Goal: Complete application form: Complete application form

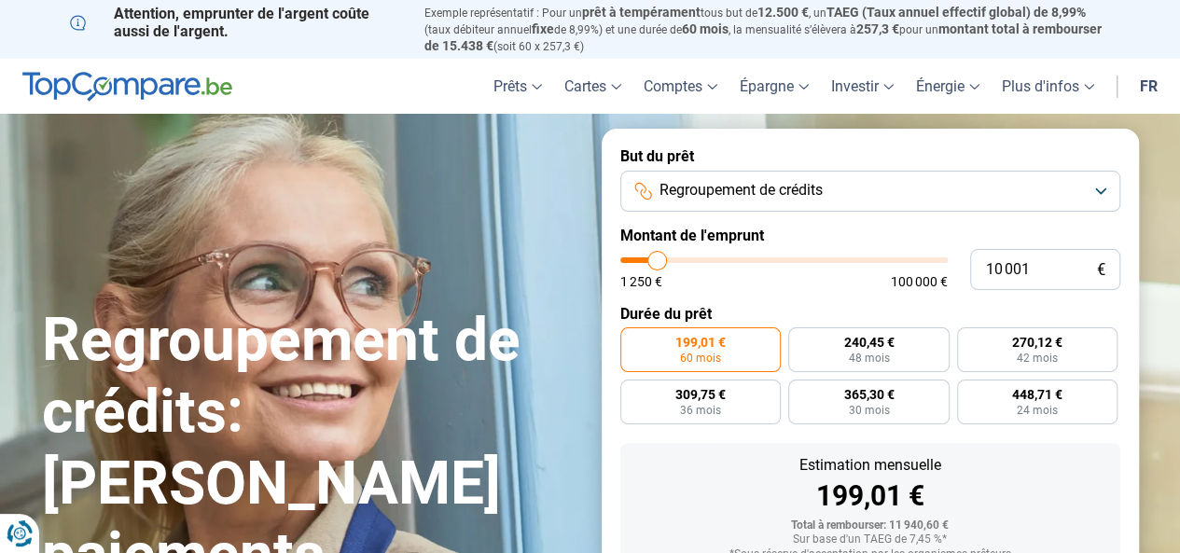
type input "9 750"
type input "9750"
type input "10 000"
type input "10000"
type input "10 750"
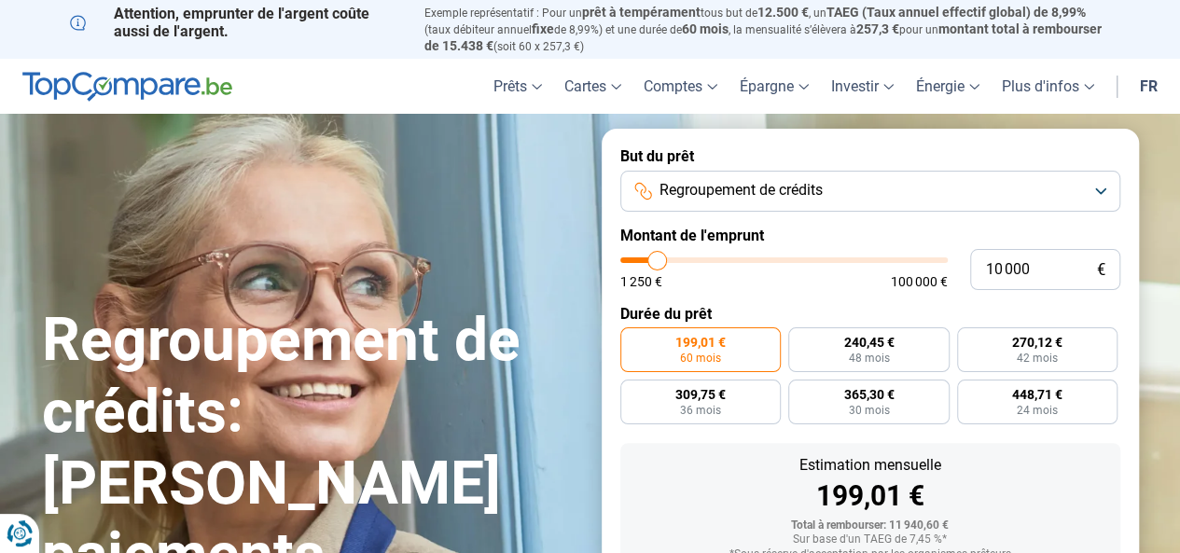
type input "10750"
type input "12 250"
type input "12250"
type input "14 750"
type input "14750"
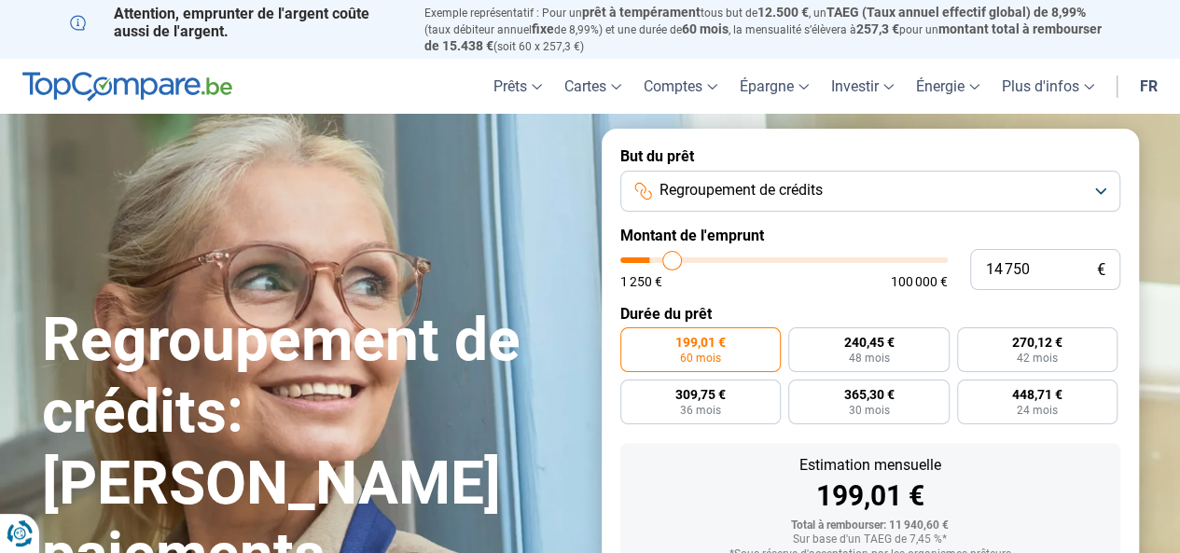
type input "18 250"
type input "18250"
type input "21 500"
type input "21500"
type input "24 250"
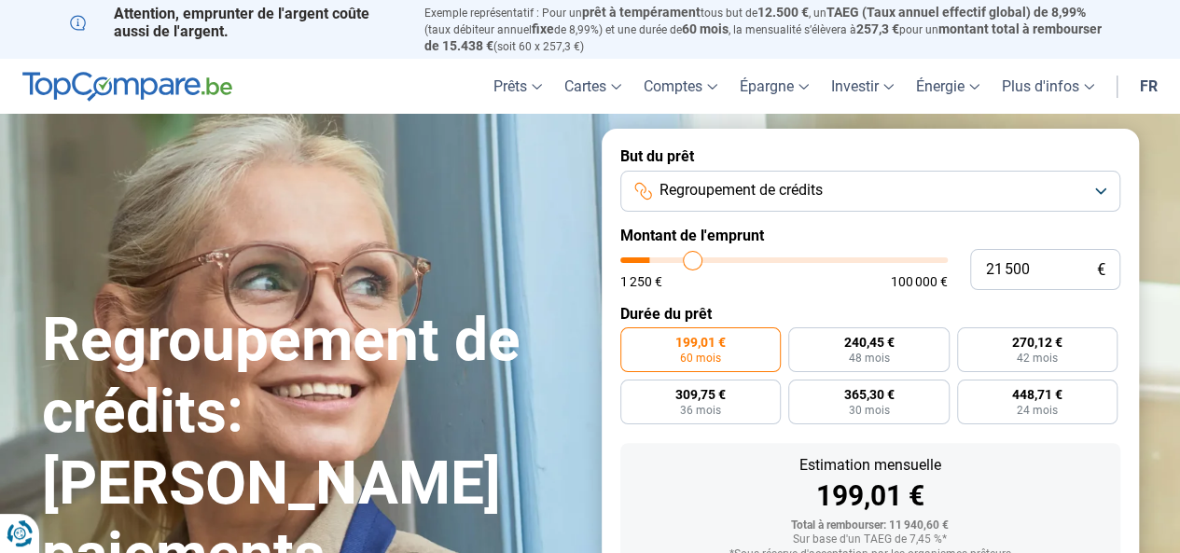
type input "24250"
type input "26 000"
type input "26000"
type input "27 500"
type input "27500"
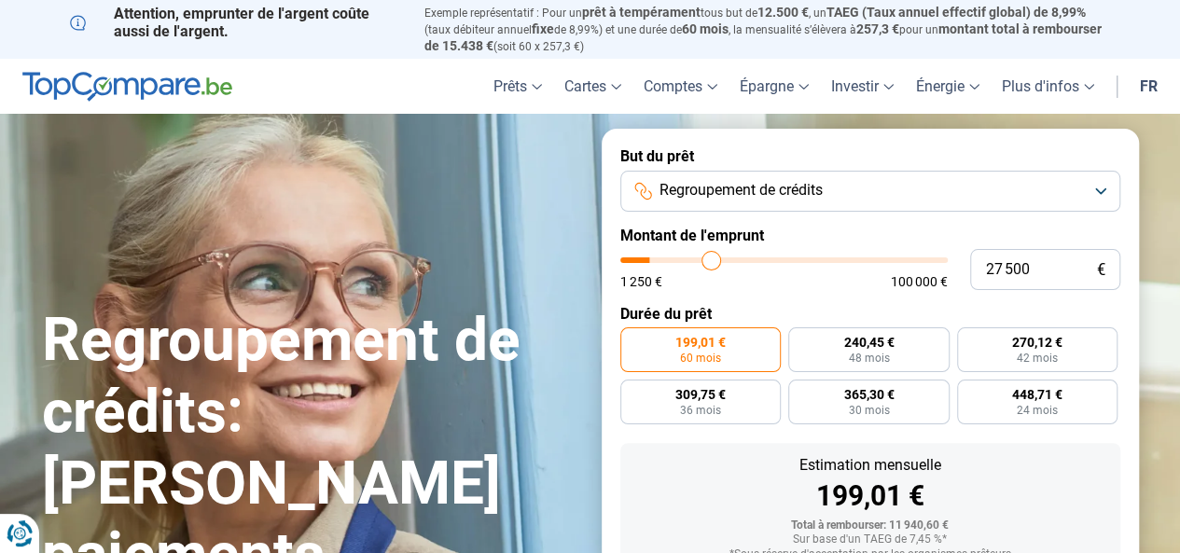
type input "29 250"
type input "29250"
type input "31 500"
type input "31500"
type input "36 500"
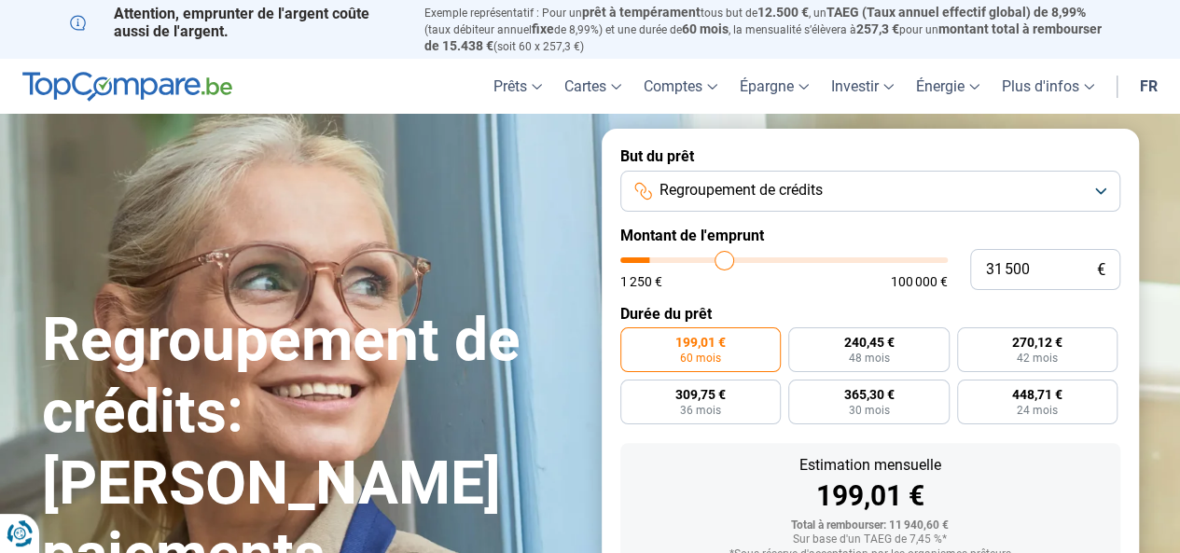
type input "36500"
type input "39 500"
type input "39500"
type input "43 000"
type input "43000"
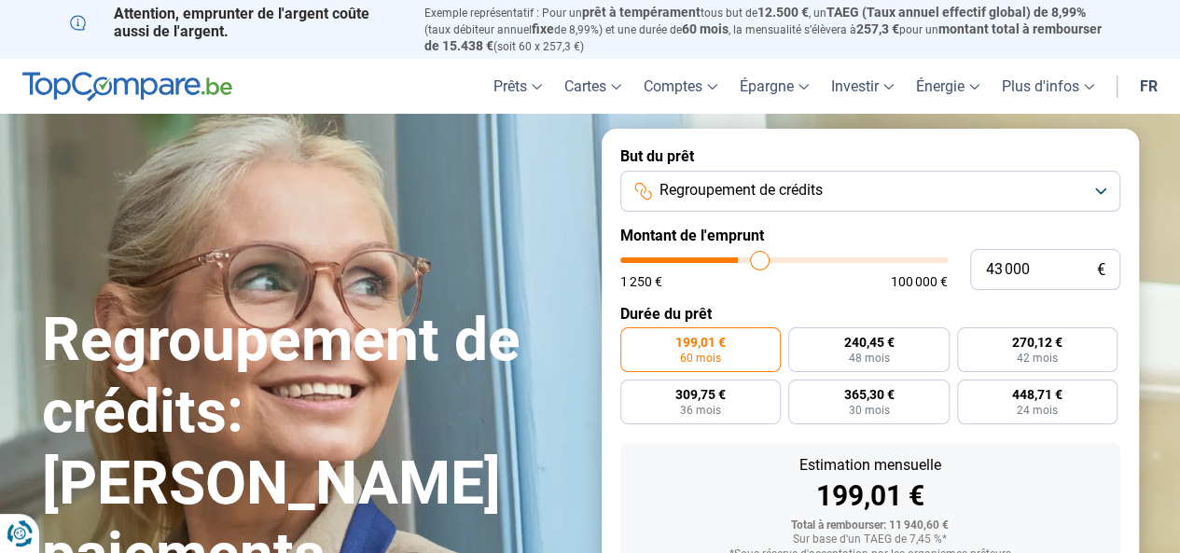
type input "46 250"
type input "46250"
type input "48 750"
type input "48750"
type input "51 250"
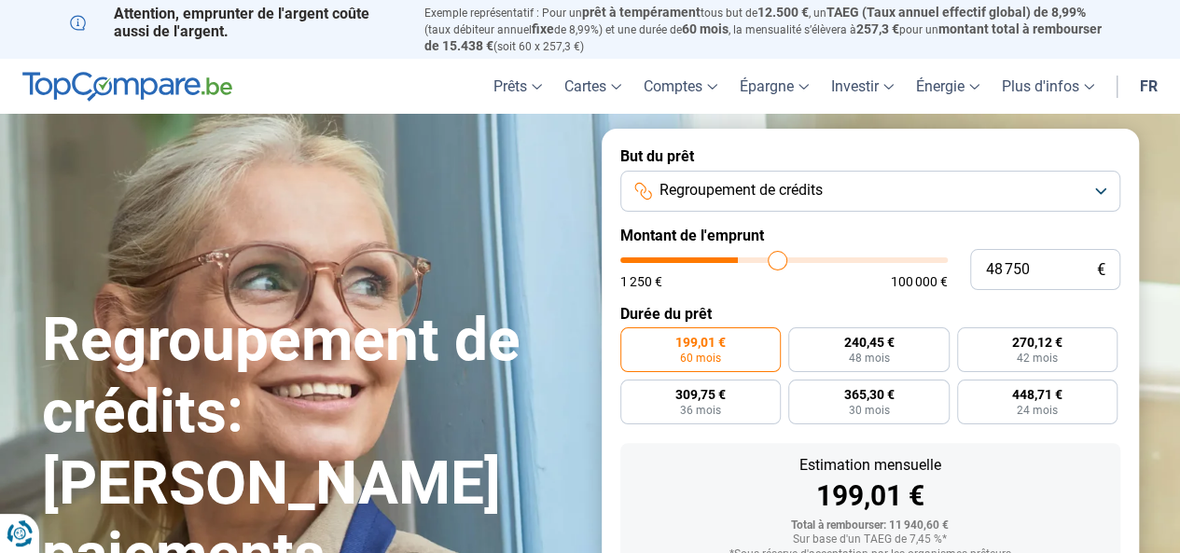
type input "51250"
type input "53 000"
type input "53000"
type input "54 250"
type input "54250"
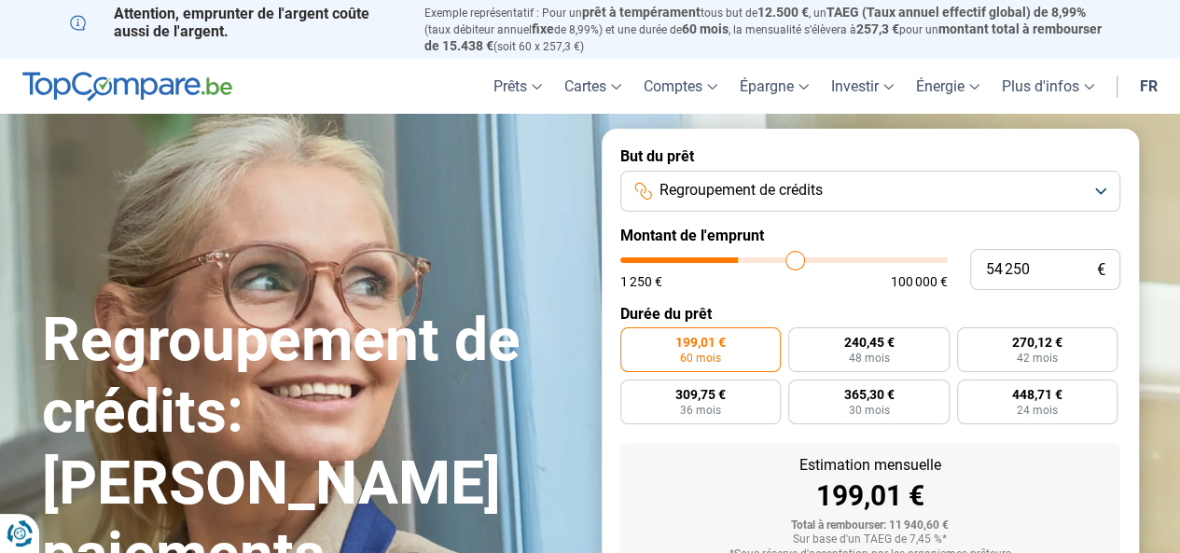
type input "55 250"
type input "55250"
type input "56 000"
type input "56000"
type input "56 500"
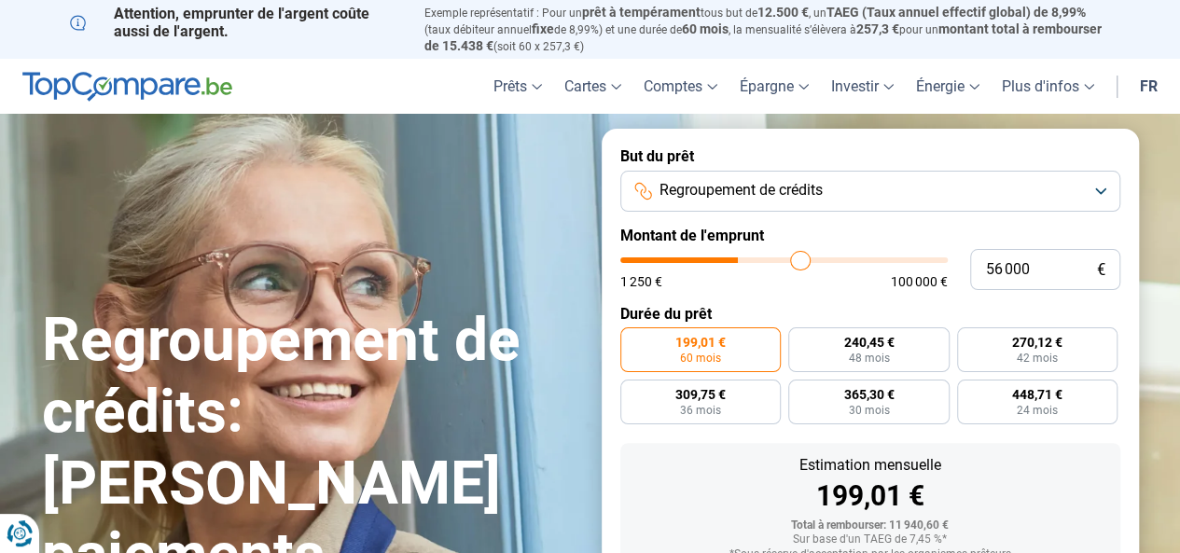
type input "56500"
type input "57 000"
type input "57000"
type input "57 500"
type input "57500"
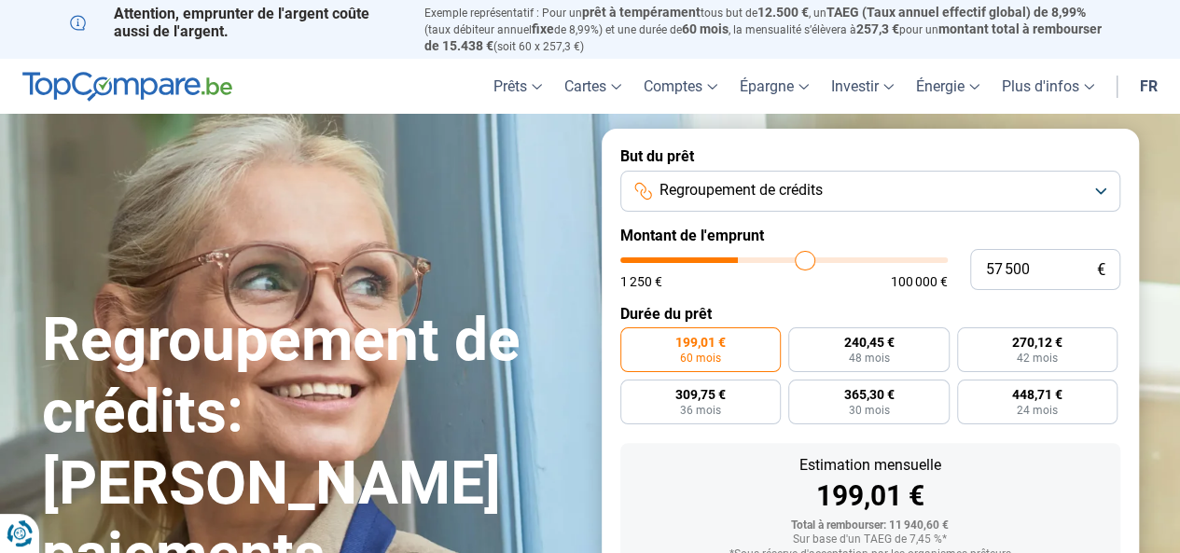
type input "58 000"
type input "58000"
type input "58 500"
type input "58500"
type input "58 750"
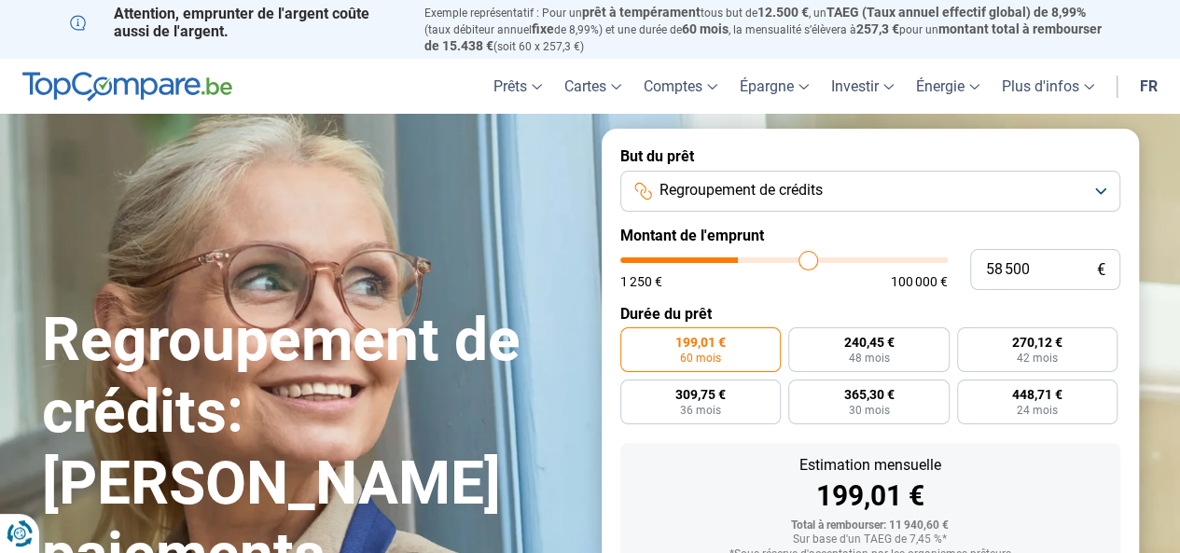
type input "58750"
type input "59 250"
type input "59250"
type input "59 750"
type input "59750"
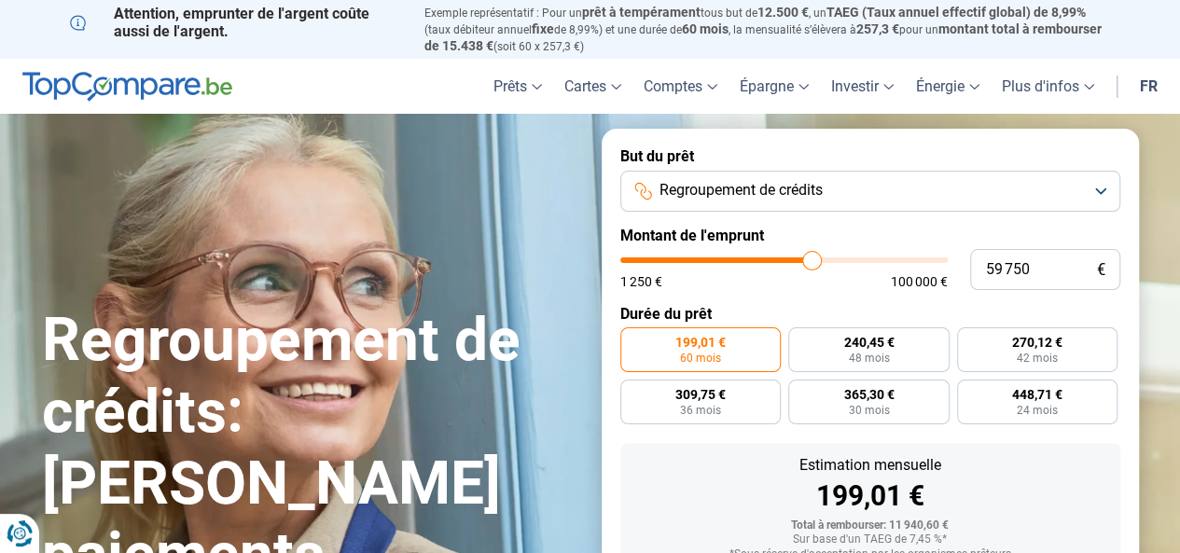
type input "60 250"
type input "60250"
type input "61 000"
type input "61000"
type input "62 250"
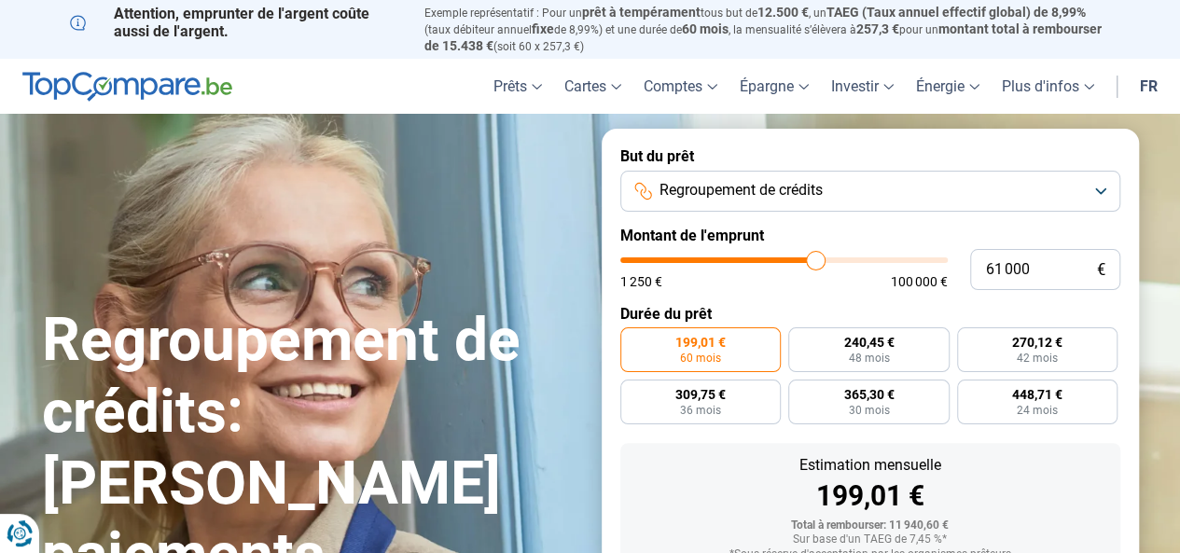
type input "62250"
type input "63 000"
type input "63000"
type input "63 750"
type input "63750"
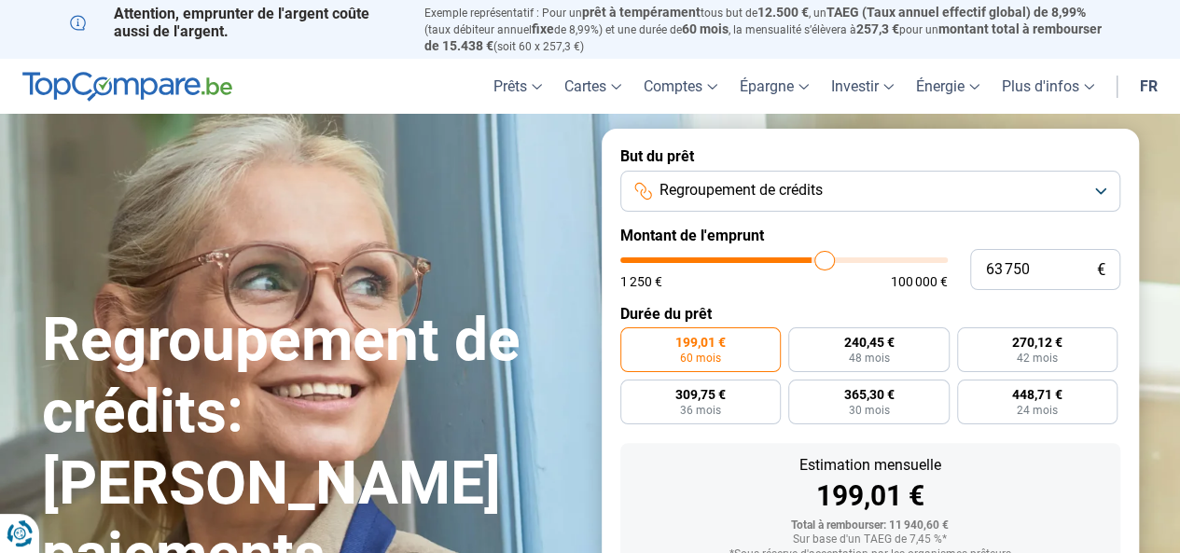
type input "64 000"
type input "64000"
type input "64 500"
type input "64500"
type input "65 000"
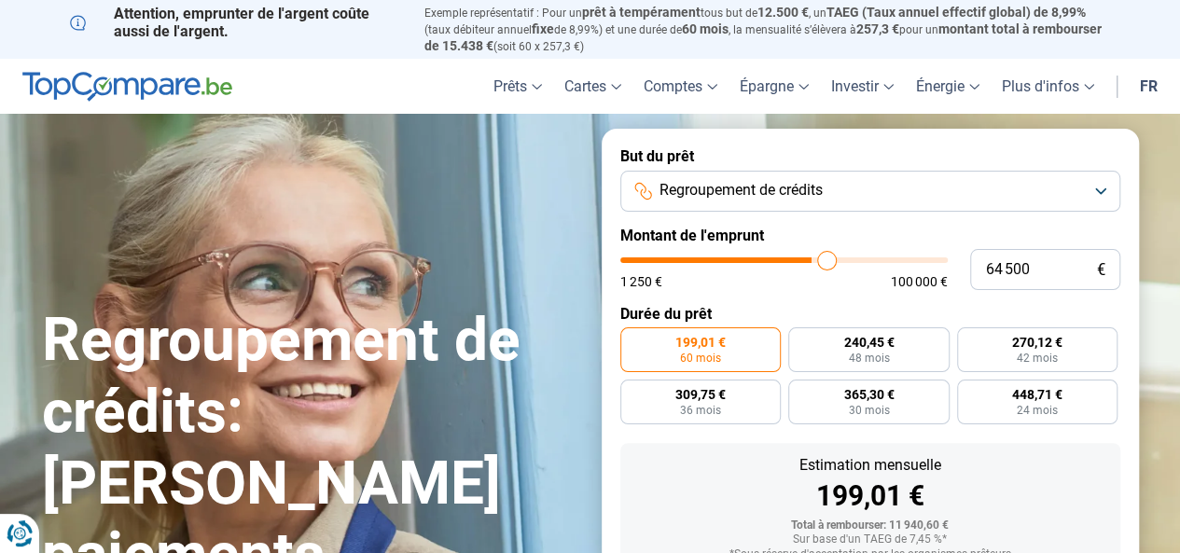
type input "65000"
type input "65 500"
type input "65500"
type input "66 250"
type input "66250"
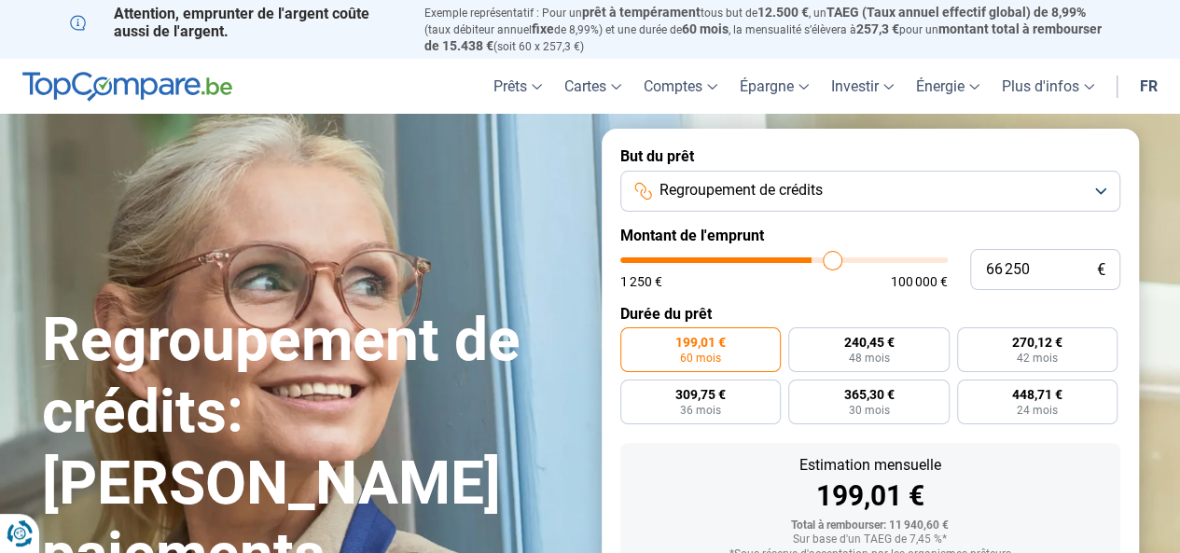
type input "67 750"
type input "67750"
type input "69 000"
type input "69000"
type input "70 500"
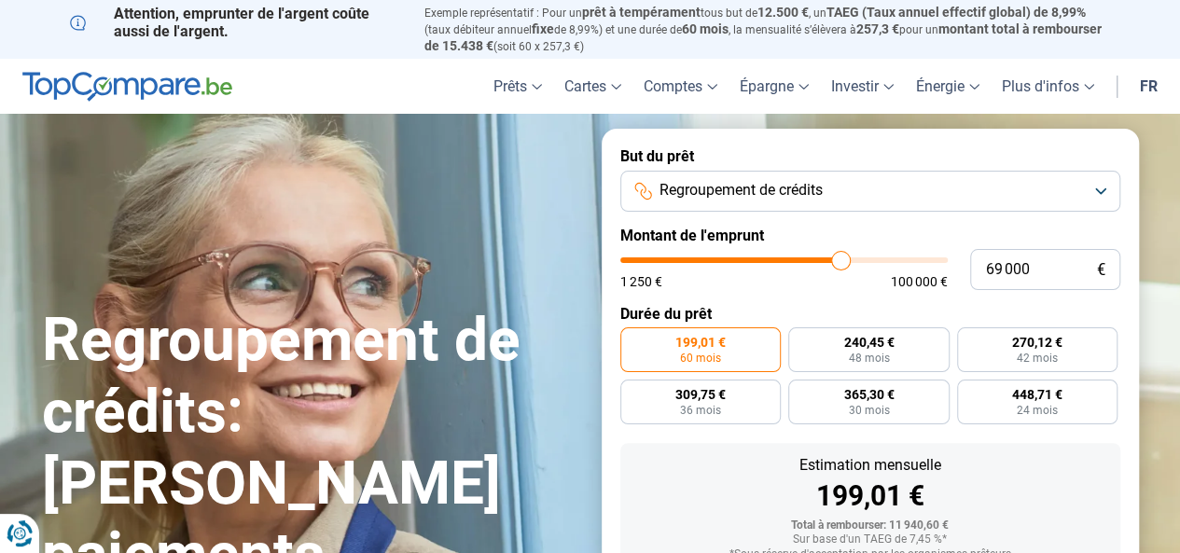
type input "70500"
type input "71 250"
type input "71250"
type input "71 750"
type input "71750"
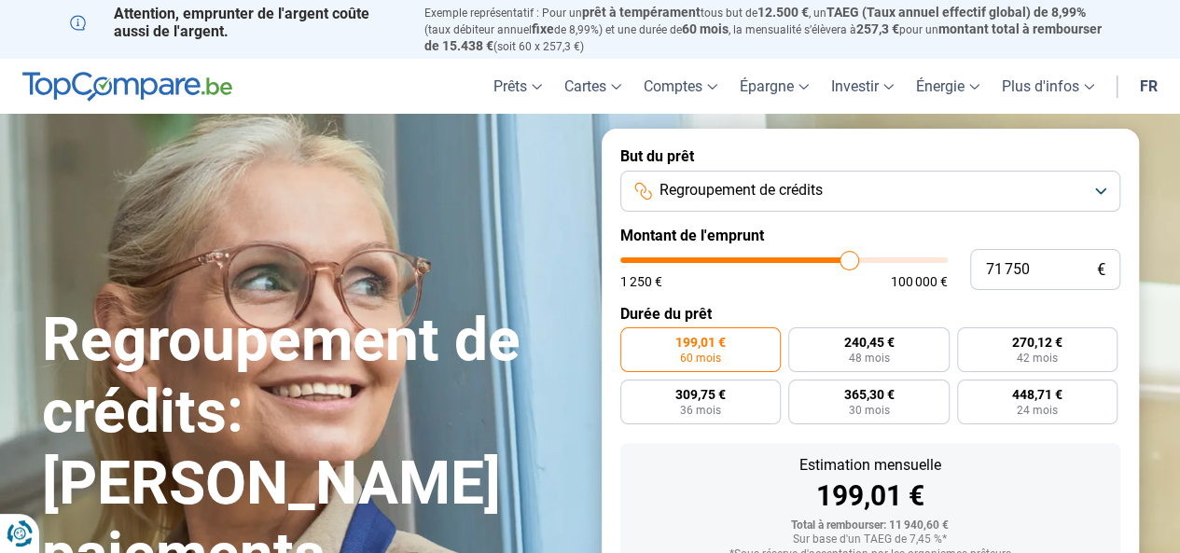
type input "72 000"
type input "72000"
type input "72 500"
type input "72500"
type input "73 000"
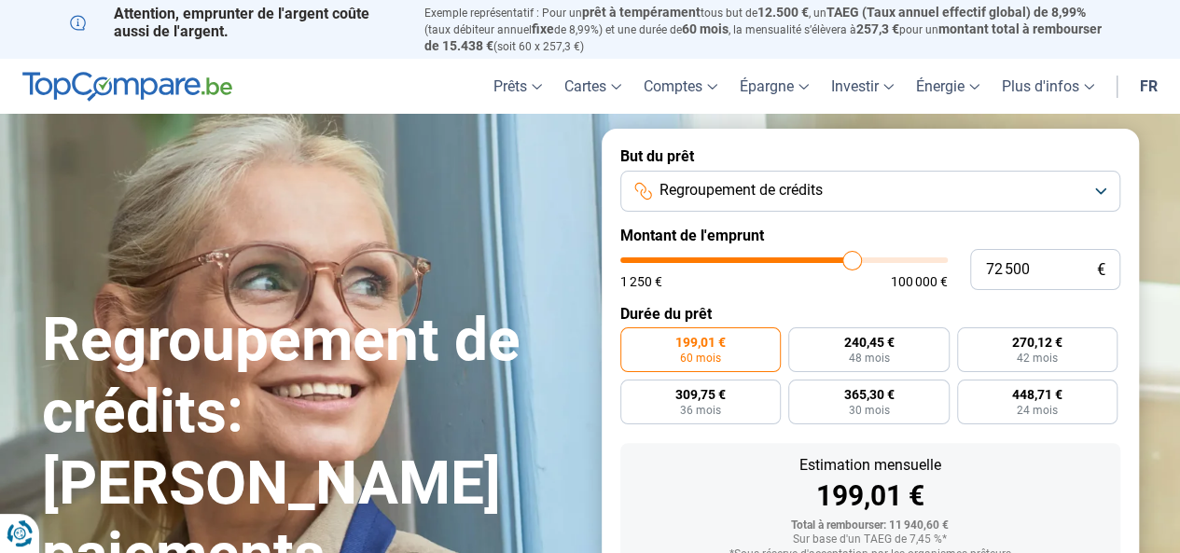
type input "73000"
type input "74 250"
type input "74250"
type input "76 000"
type input "76000"
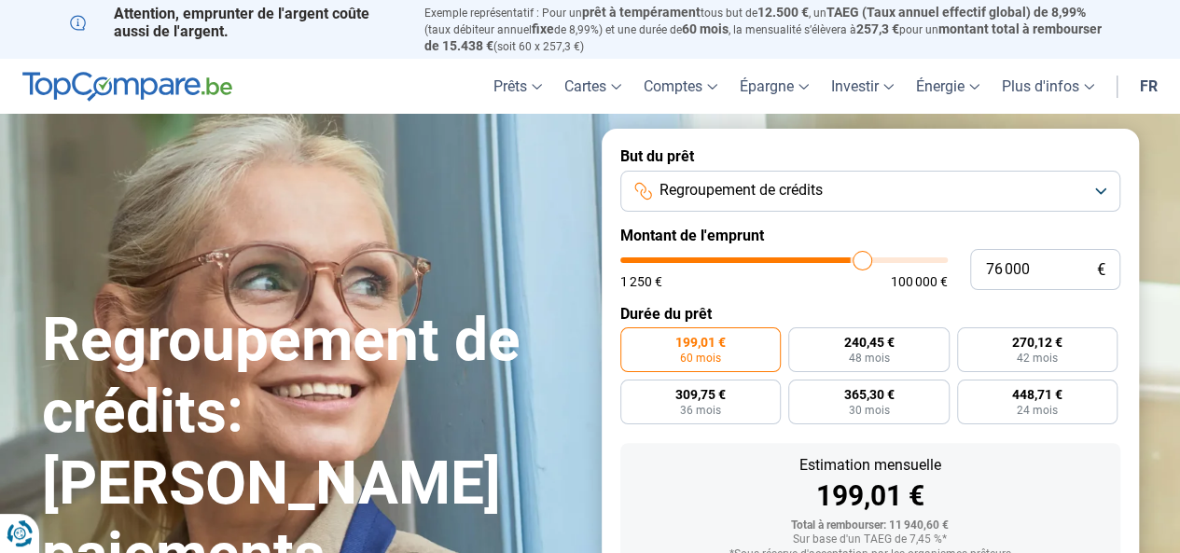
type input "77 750"
type input "77750"
type input "79 000"
type input "79000"
type input "80 000"
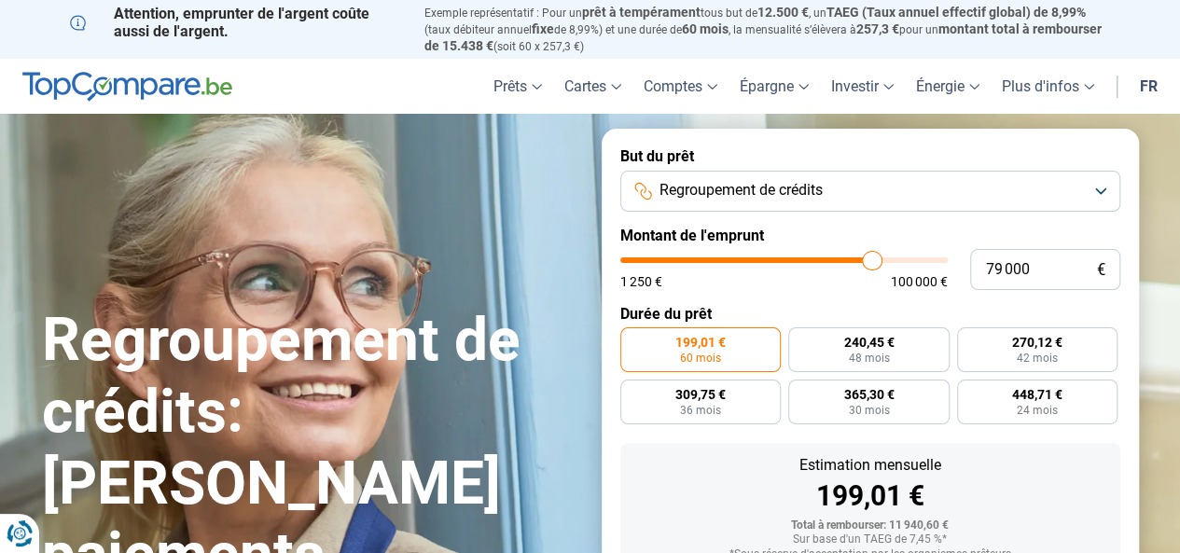
type input "80000"
type input "81 000"
type input "81000"
type input "81 250"
type input "81250"
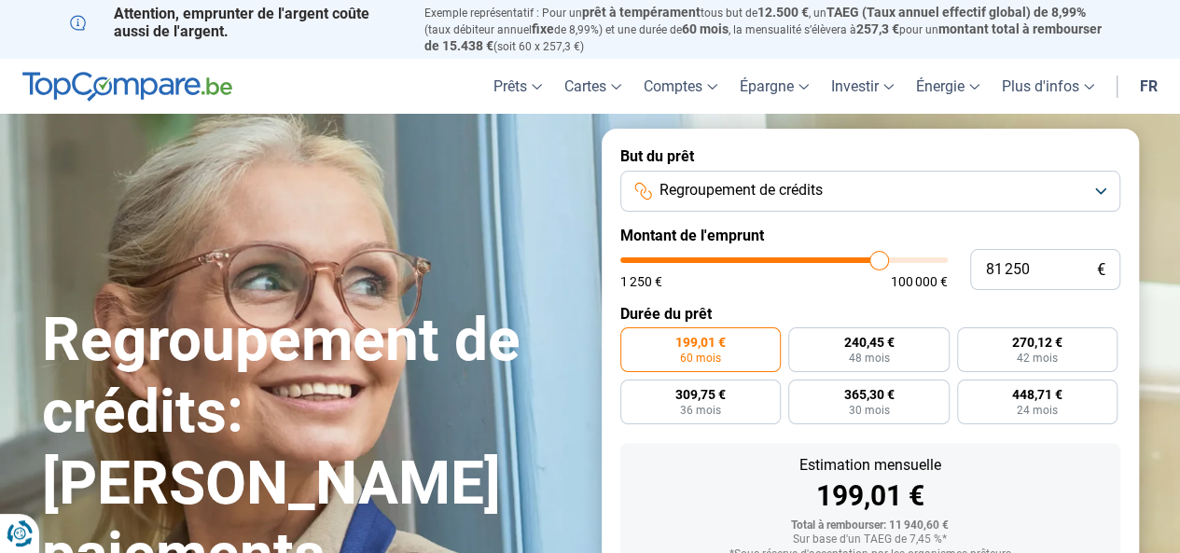
type input "81 500"
type input "81500"
type input "81 750"
type input "81750"
type input "82 000"
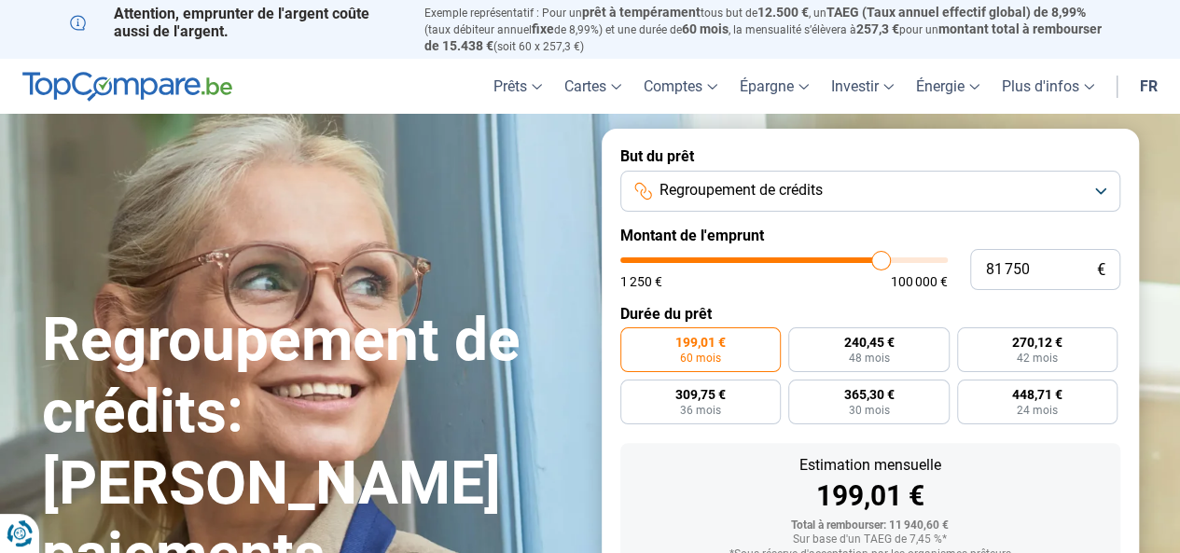
type input "82000"
type input "82 250"
type input "82250"
type input "82 500"
type input "82500"
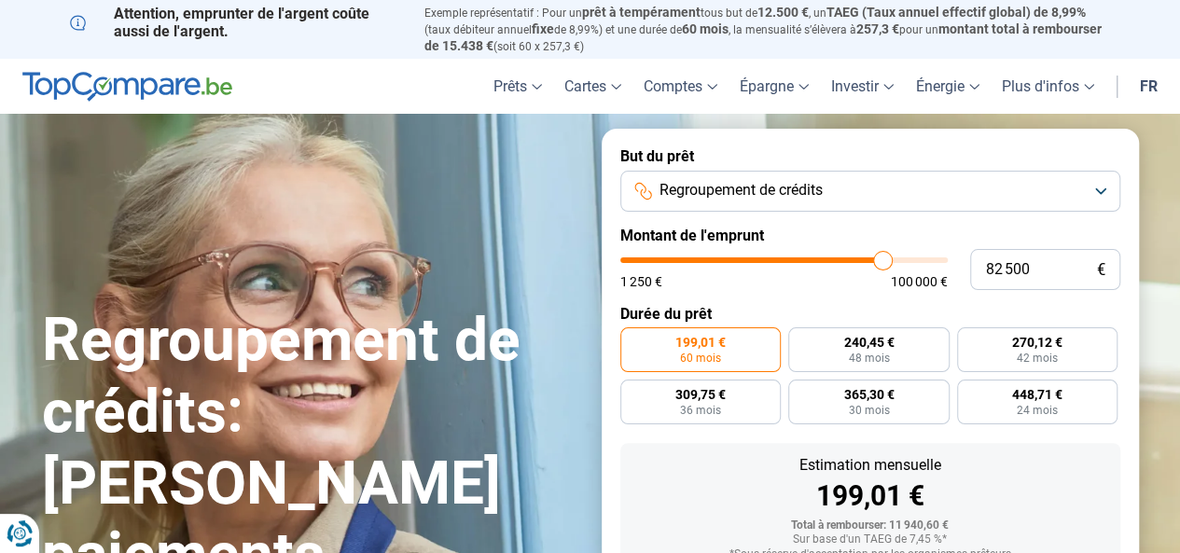
type input "83 000"
type input "83000"
type input "83 250"
type input "83250"
type input "83 500"
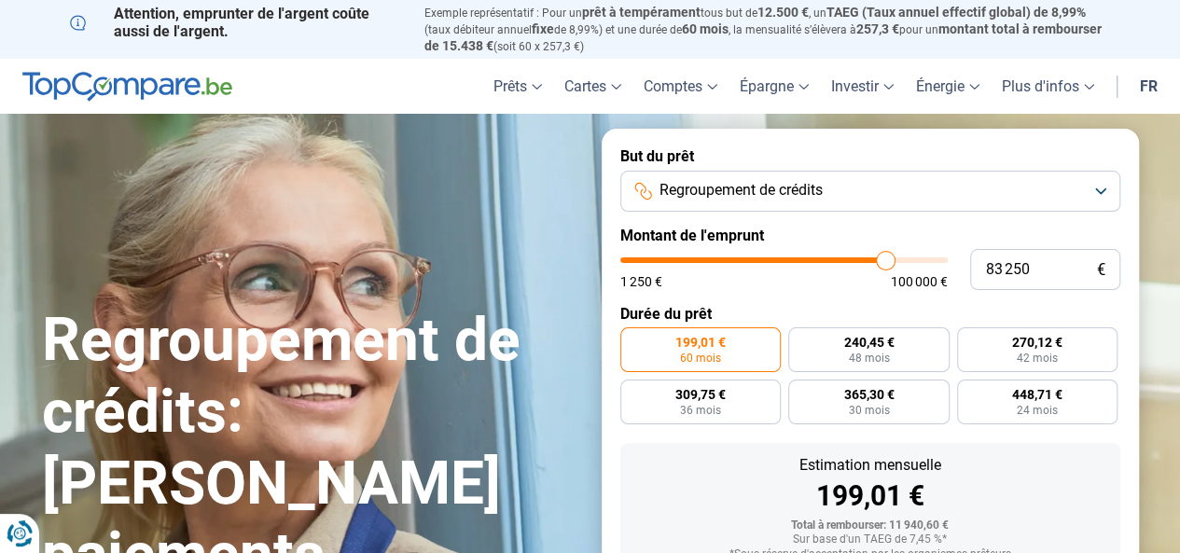
type input "83500"
type input "84 250"
type input "84250"
type input "85 000"
type input "85000"
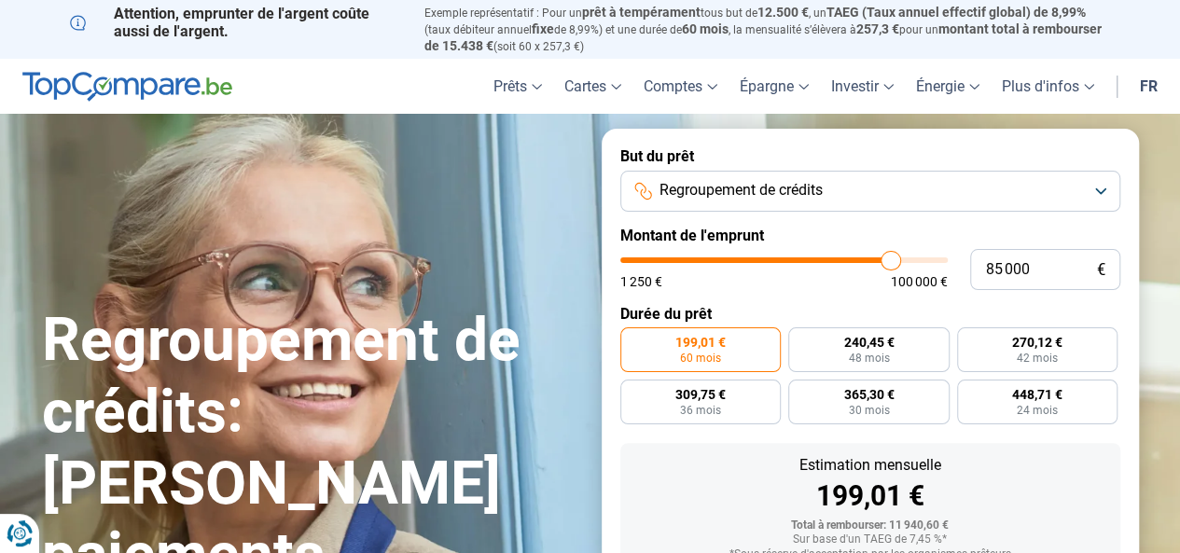
type input "85 500"
type input "85500"
type input "85 750"
type input "85750"
type input "86 000"
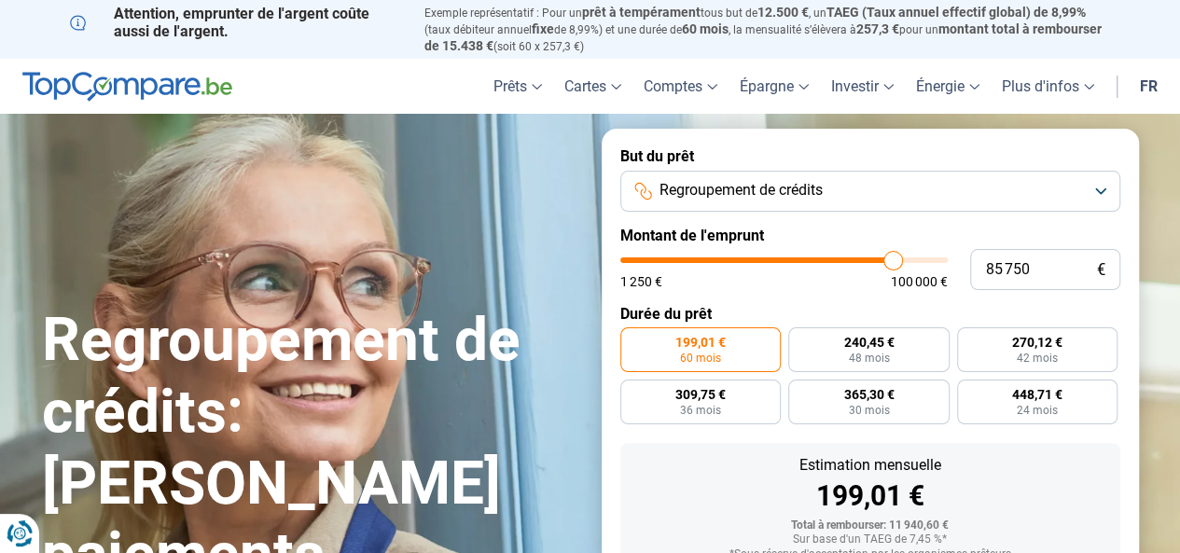
type input "86000"
type input "86 500"
type input "86500"
type input "86 750"
type input "86750"
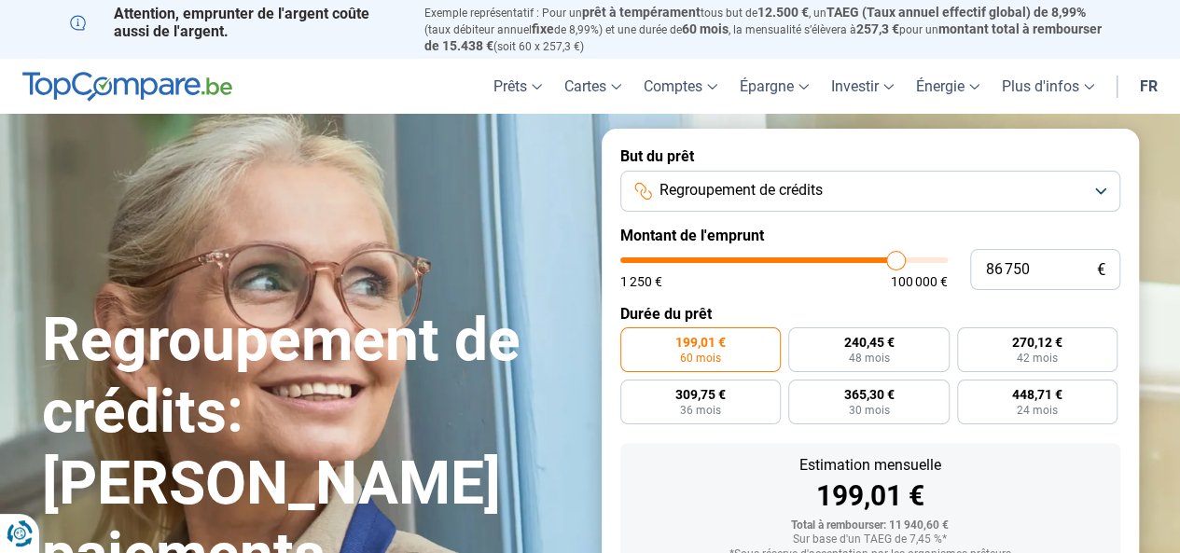
type input "87 000"
type input "87000"
type input "87 250"
type input "87250"
type input "87 500"
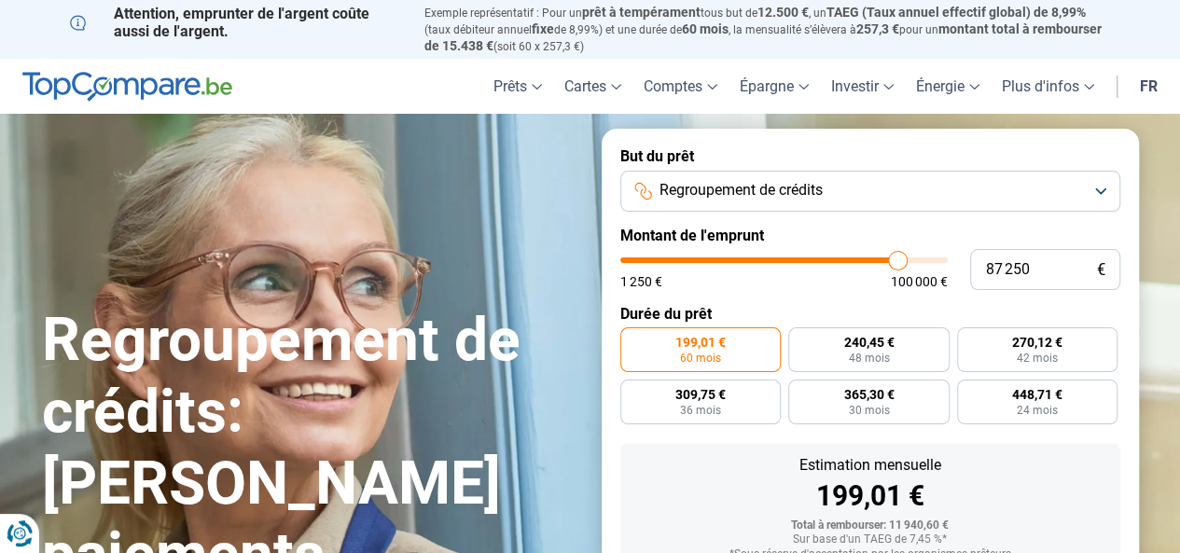
type input "87500"
type input "87 250"
type input "87250"
type input "87 000"
type input "87000"
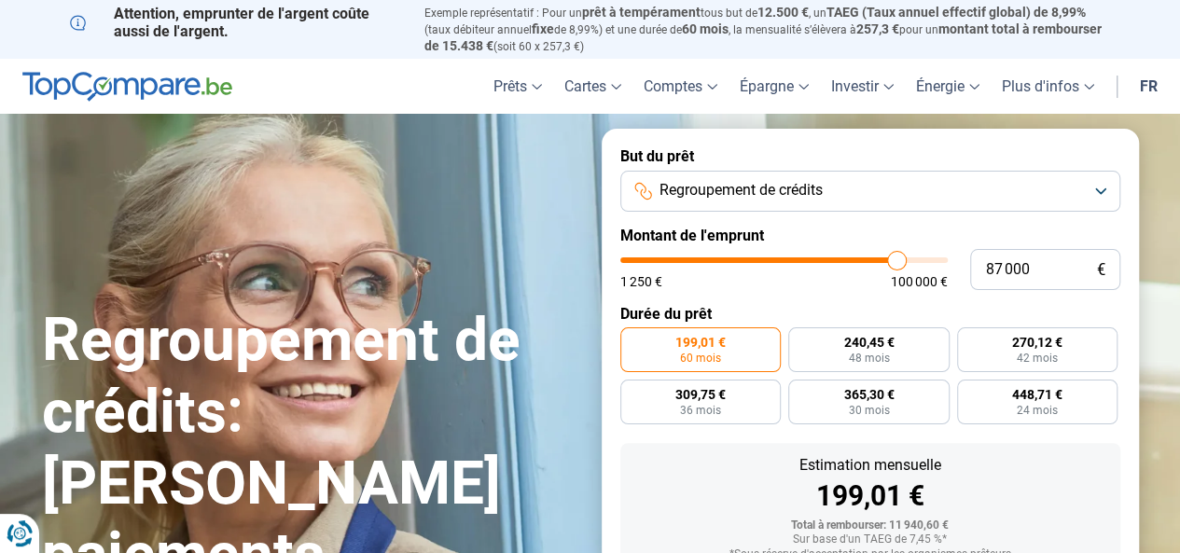
type input "86 750"
type input "86750"
type input "86 250"
type input "86250"
type input "86 000"
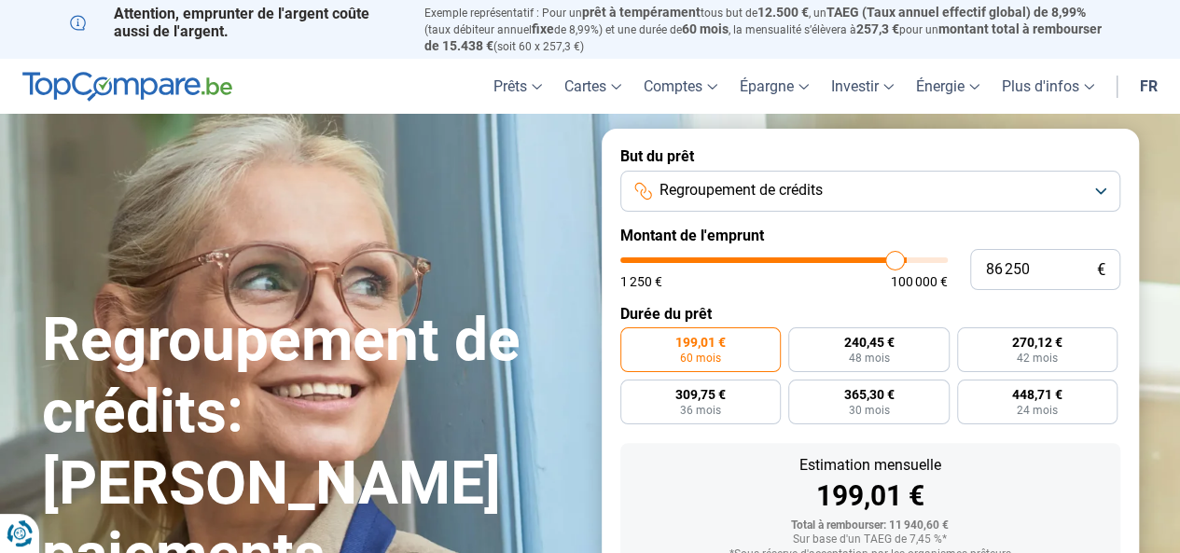
type input "86000"
type input "86 500"
type input "86500"
type input "86 750"
type input "86750"
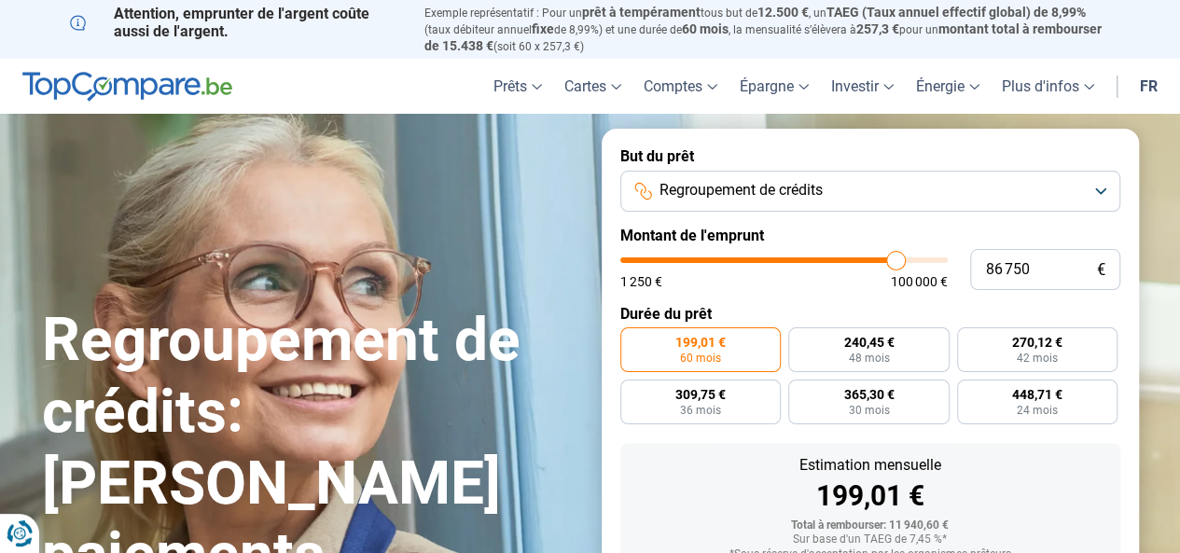
type input "87 000"
type input "87000"
type input "87 250"
type input "87250"
type input "87 500"
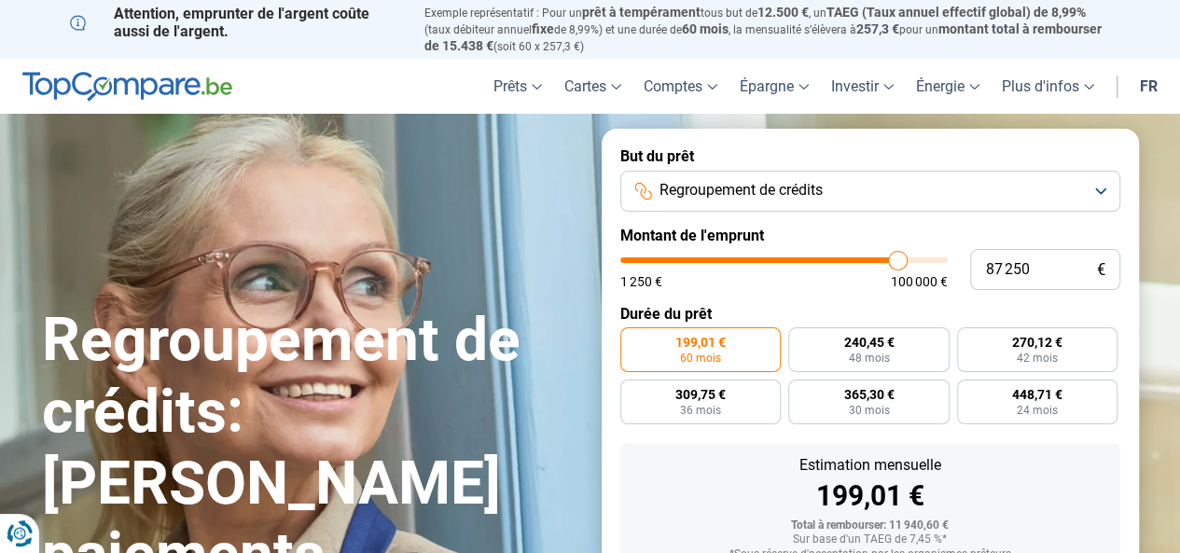
type input "87500"
type input "87 750"
type input "87750"
type input "88 000"
type input "88000"
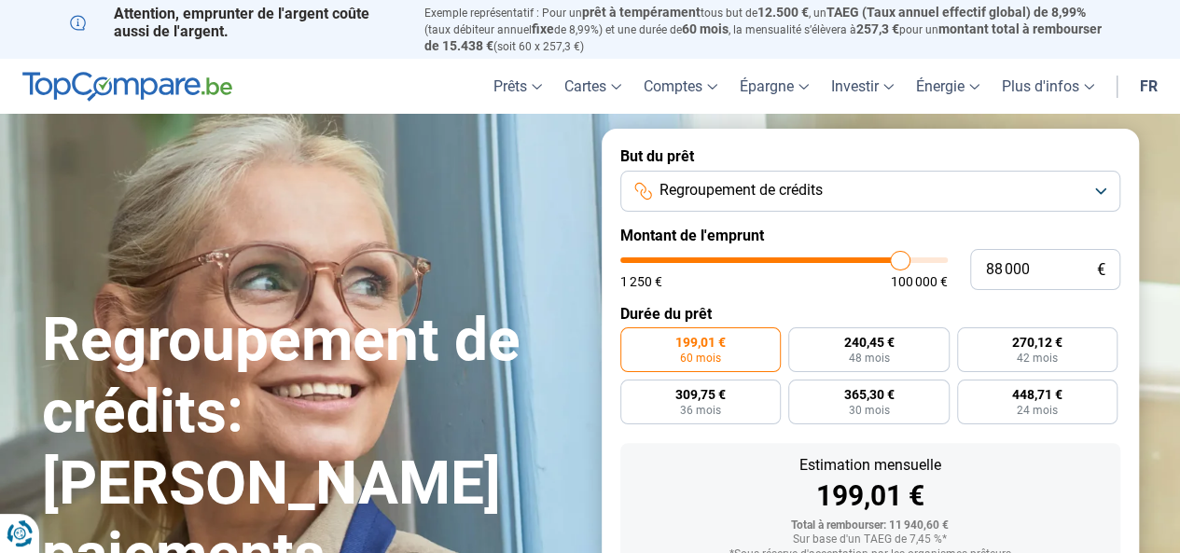
type input "87 750"
type input "87750"
type input "87 500"
drag, startPoint x: 656, startPoint y: 260, endPoint x: 897, endPoint y: 265, distance: 241.6
type input "87500"
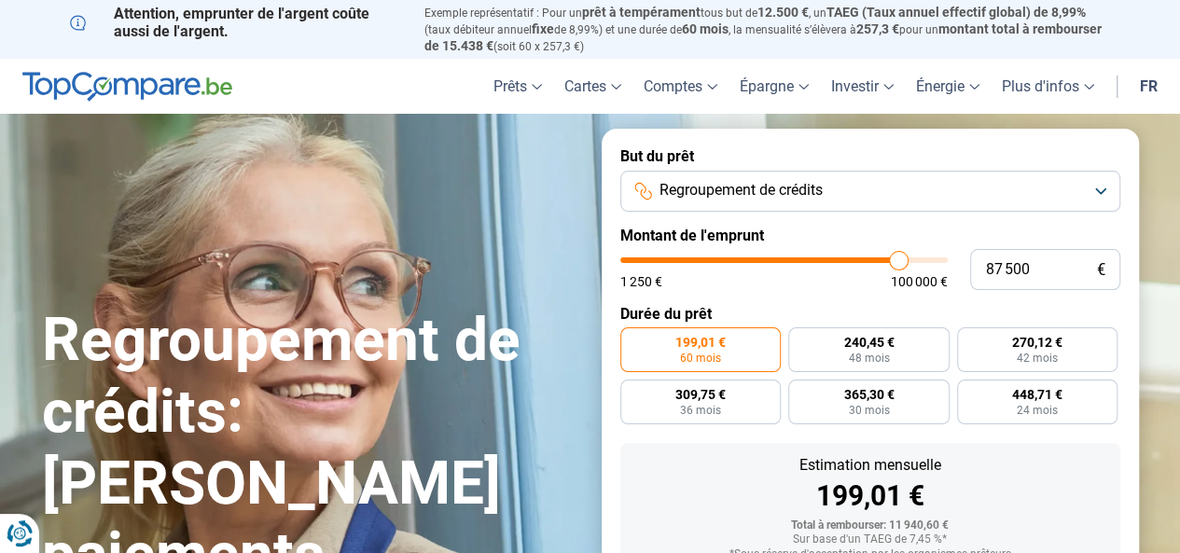
click at [897, 263] on input "range" at bounding box center [783, 260] width 327 height 6
radio input "false"
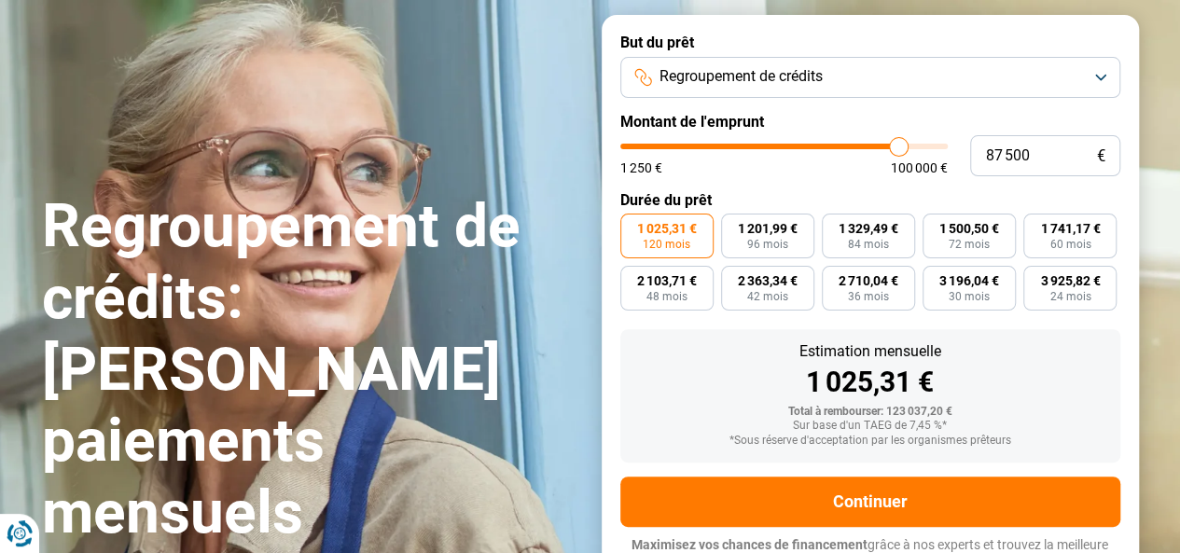
scroll to position [135, 0]
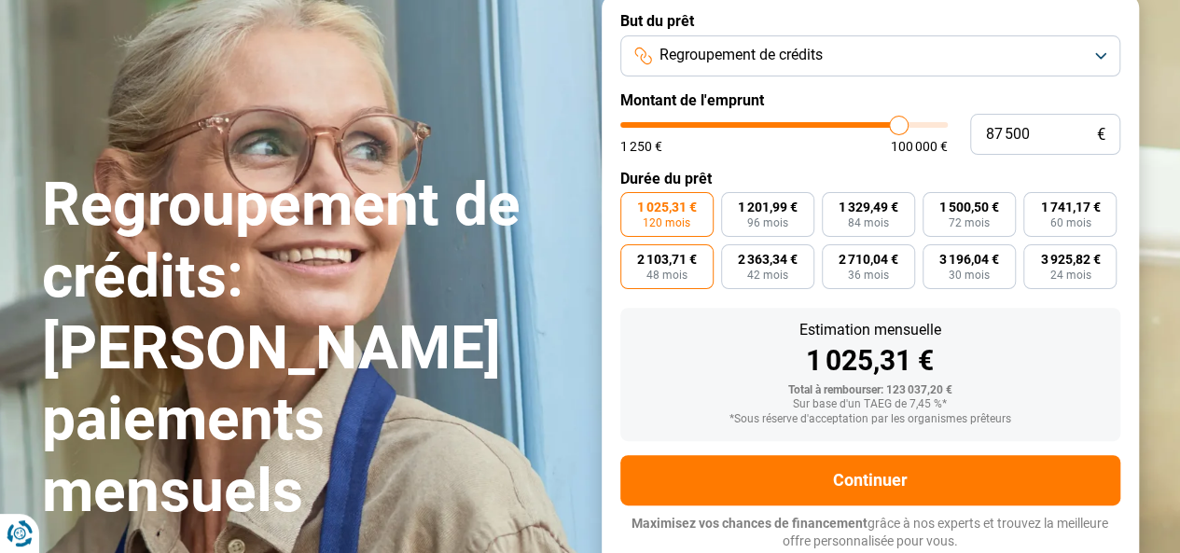
click at [663, 271] on span "48 mois" at bounding box center [666, 275] width 41 height 11
click at [632, 256] on input "2 103,71 € 48 mois" at bounding box center [626, 250] width 12 height 12
radio input "true"
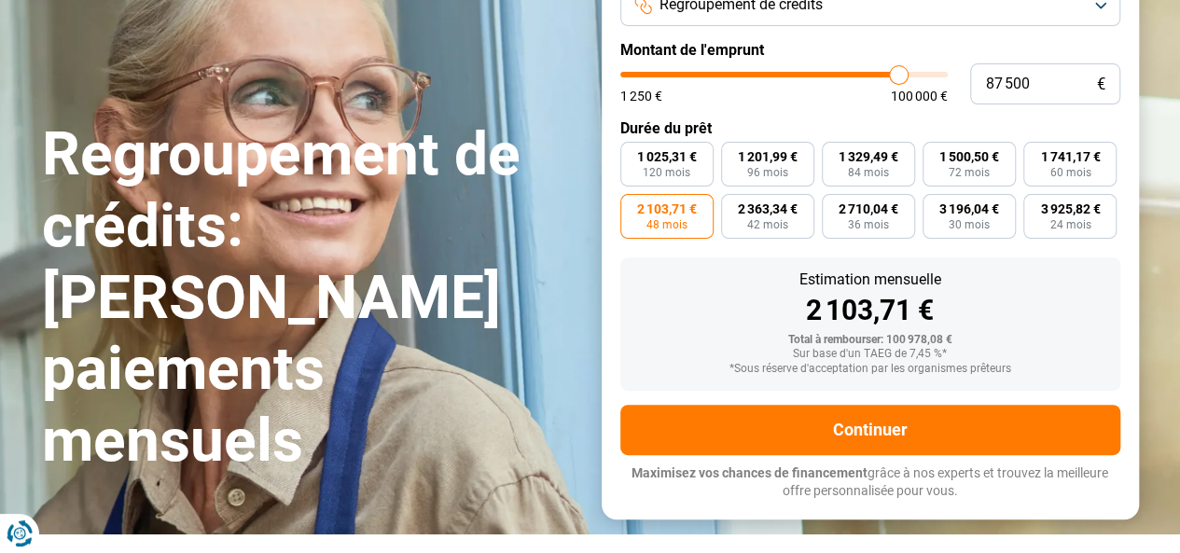
scroll to position [228, 0]
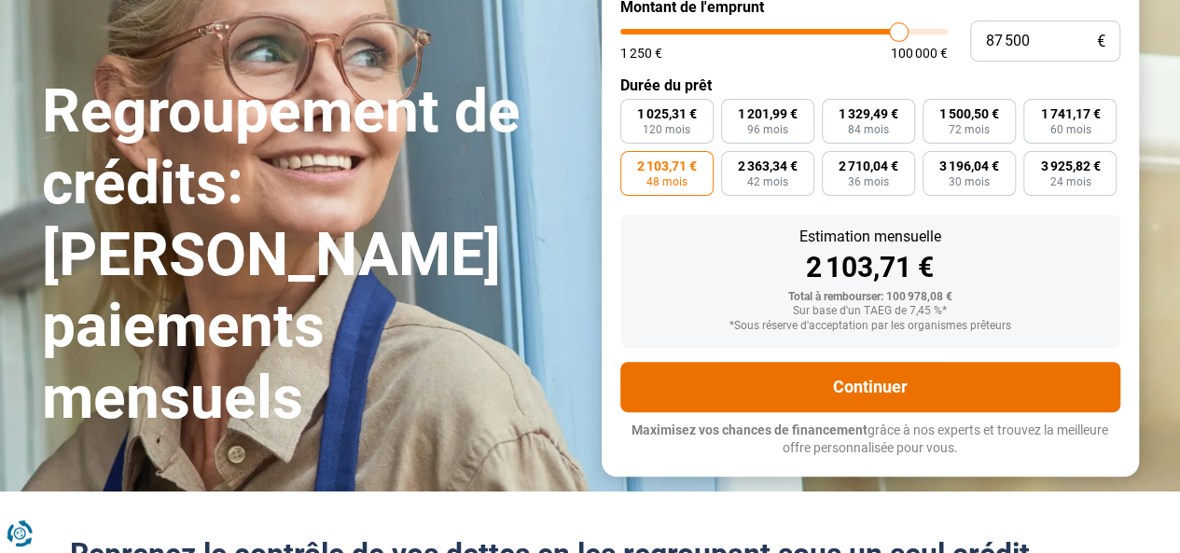
click at [829, 393] on button "Continuer" at bounding box center [870, 387] width 500 height 50
click at [805, 385] on button "Continuer" at bounding box center [870, 387] width 500 height 50
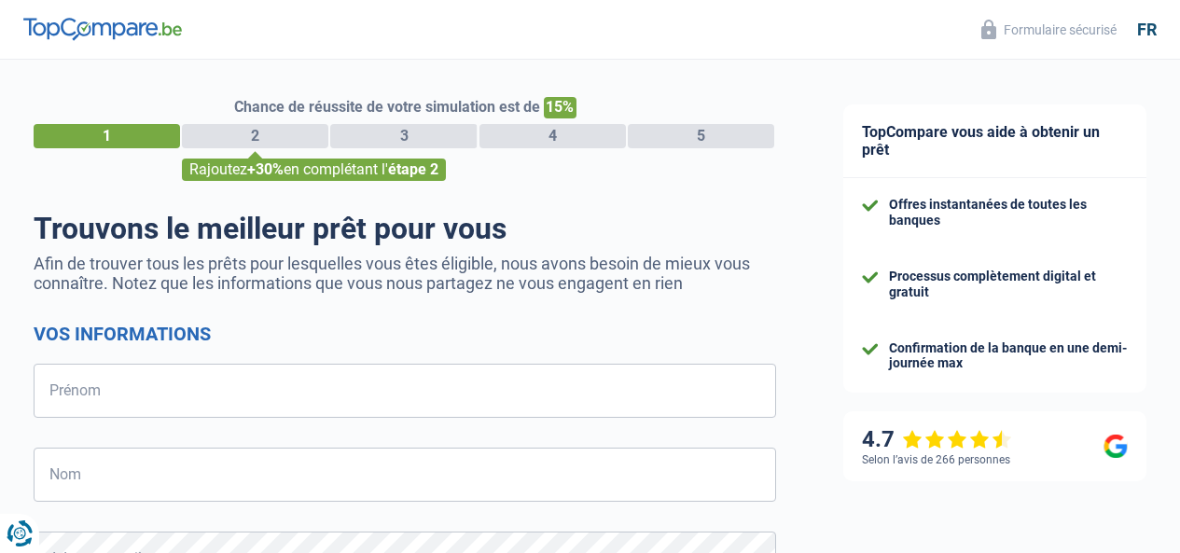
select select "32"
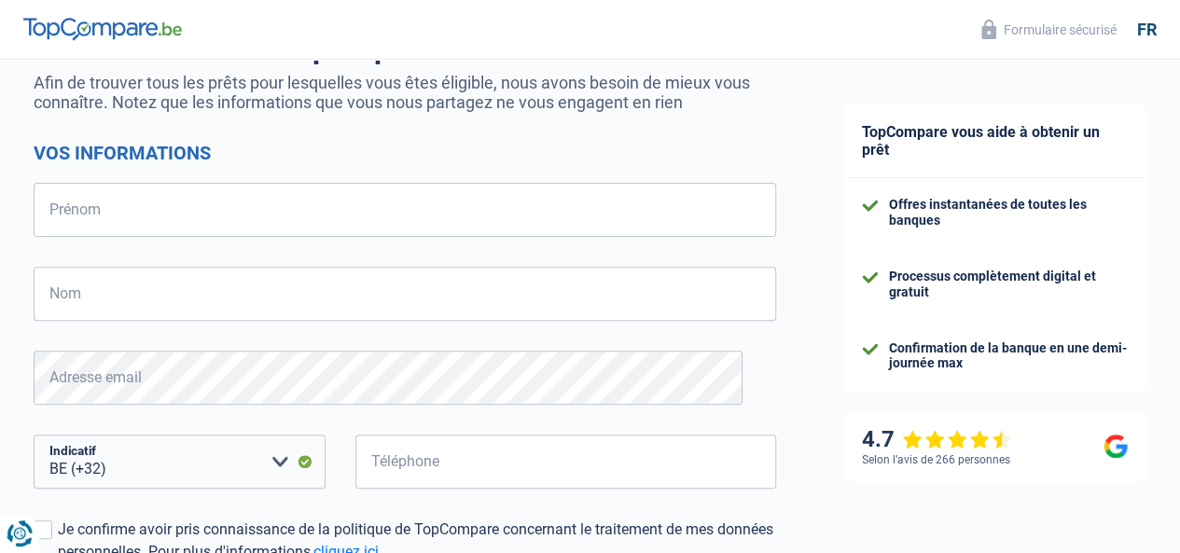
scroll to position [175, 0]
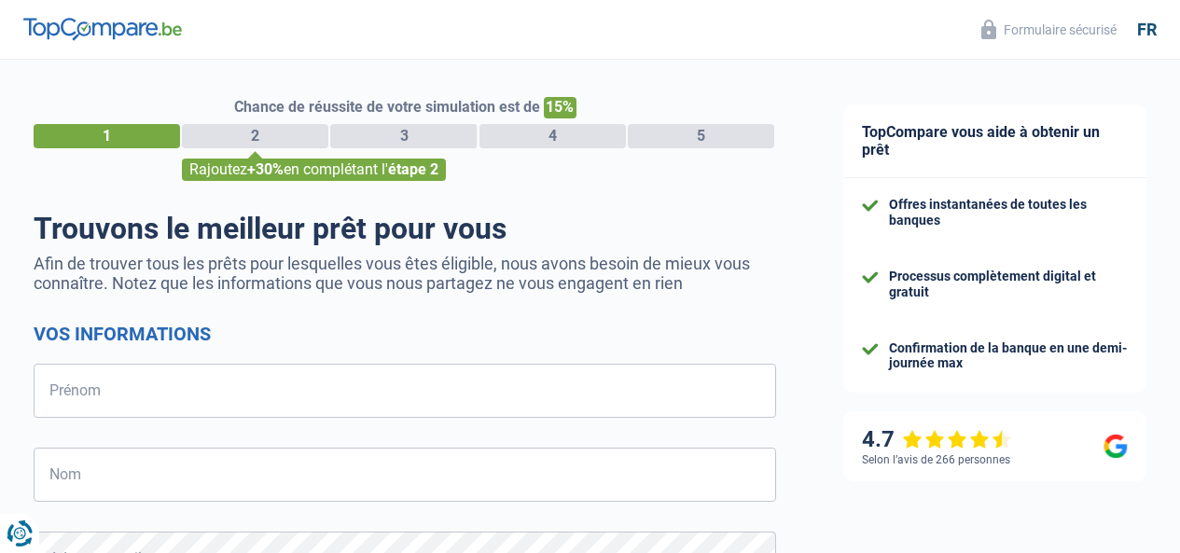
select select "32"
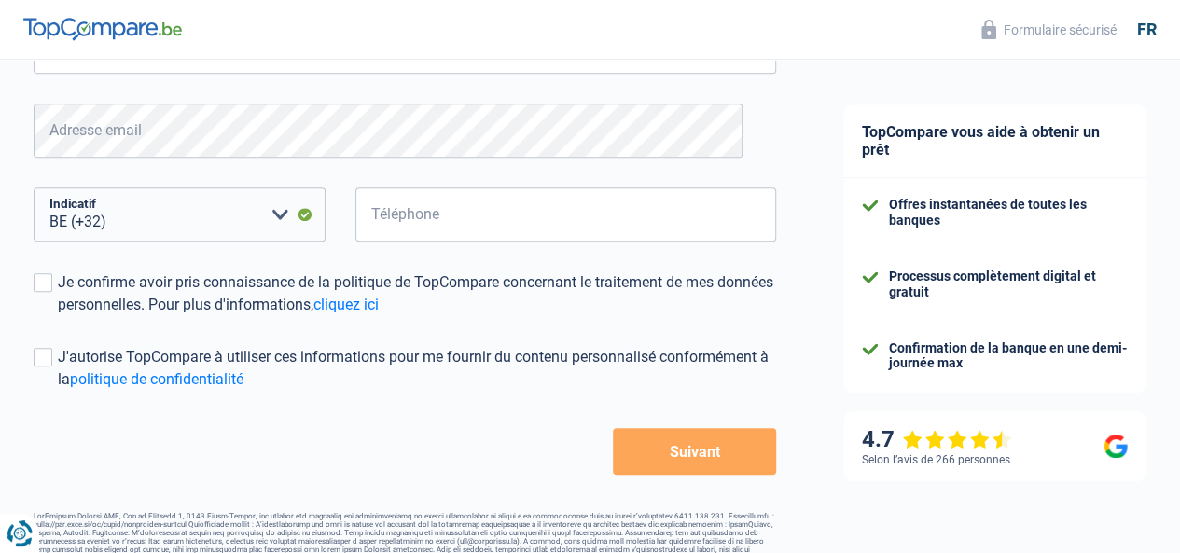
scroll to position [455, 0]
